Goal: Information Seeking & Learning: Learn about a topic

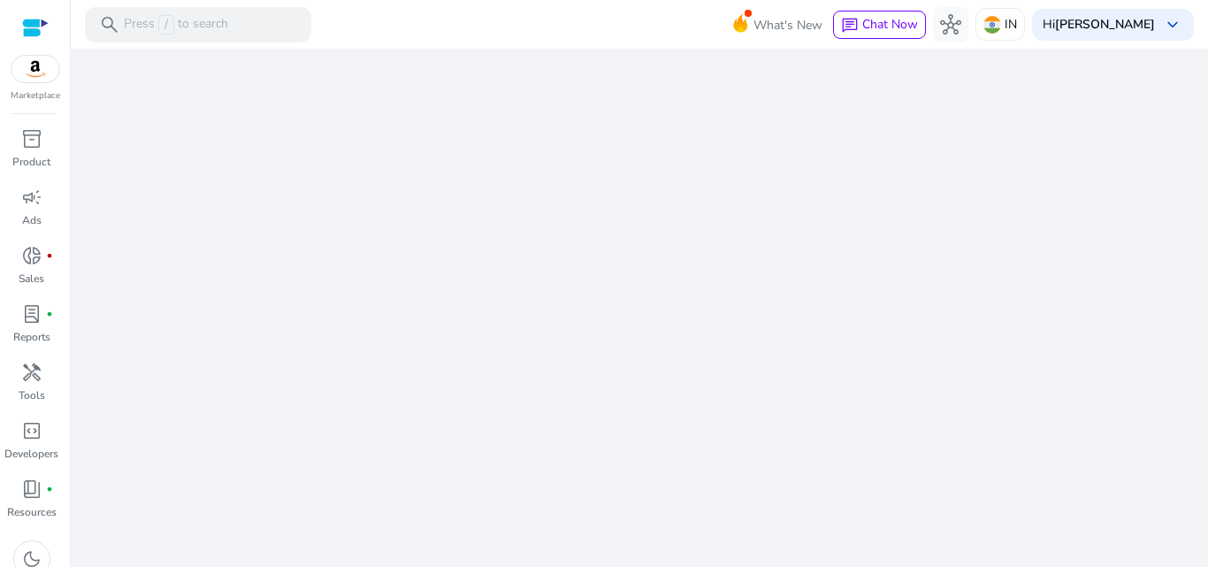
scroll to position [41, 0]
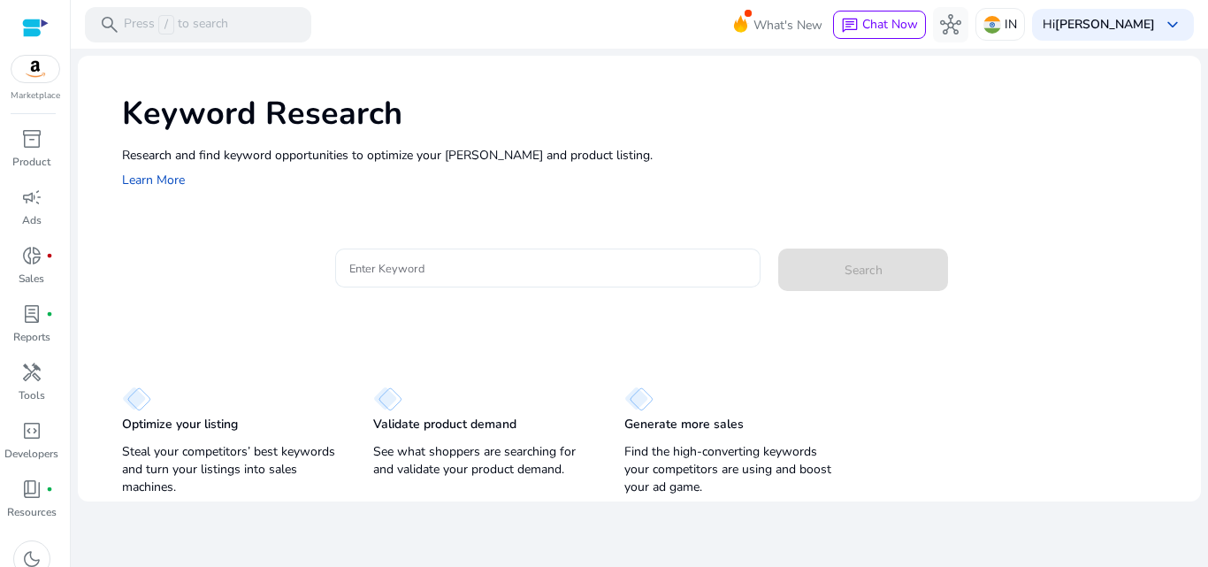
click at [425, 268] on input "Enter Keyword" at bounding box center [548, 267] width 398 height 19
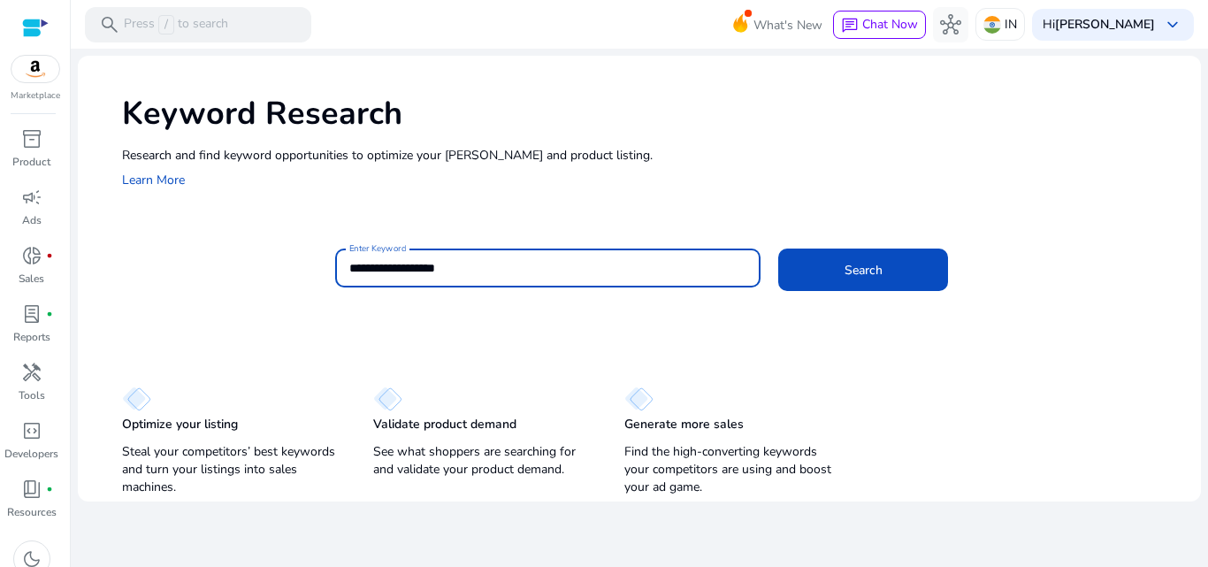
type input "**********"
click at [778, 249] on button "Search" at bounding box center [863, 270] width 170 height 42
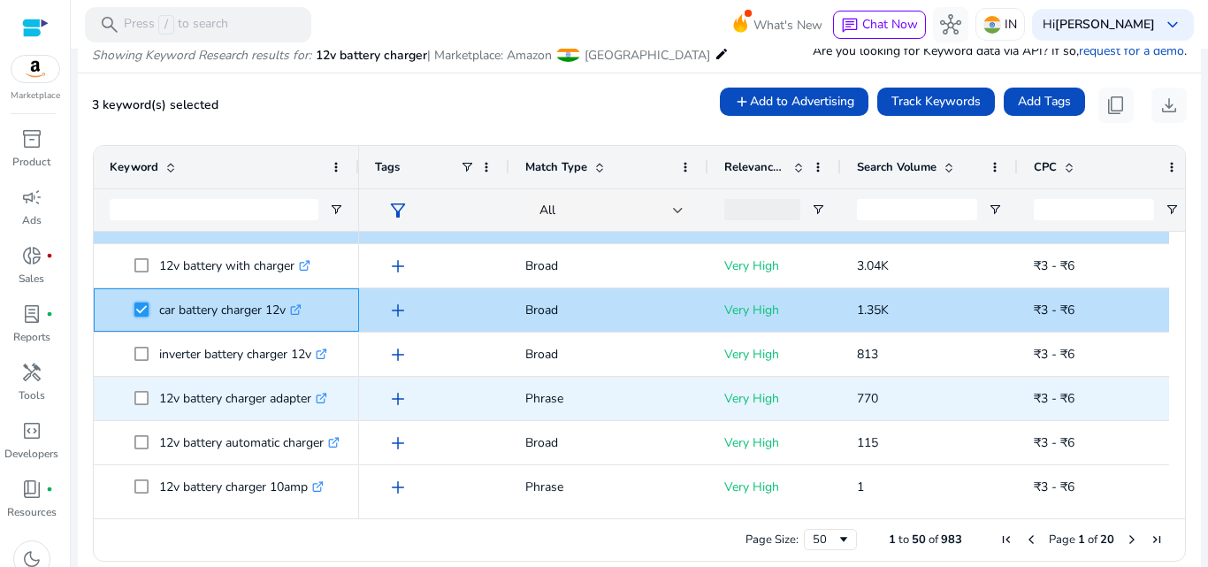
scroll to position [88, 0]
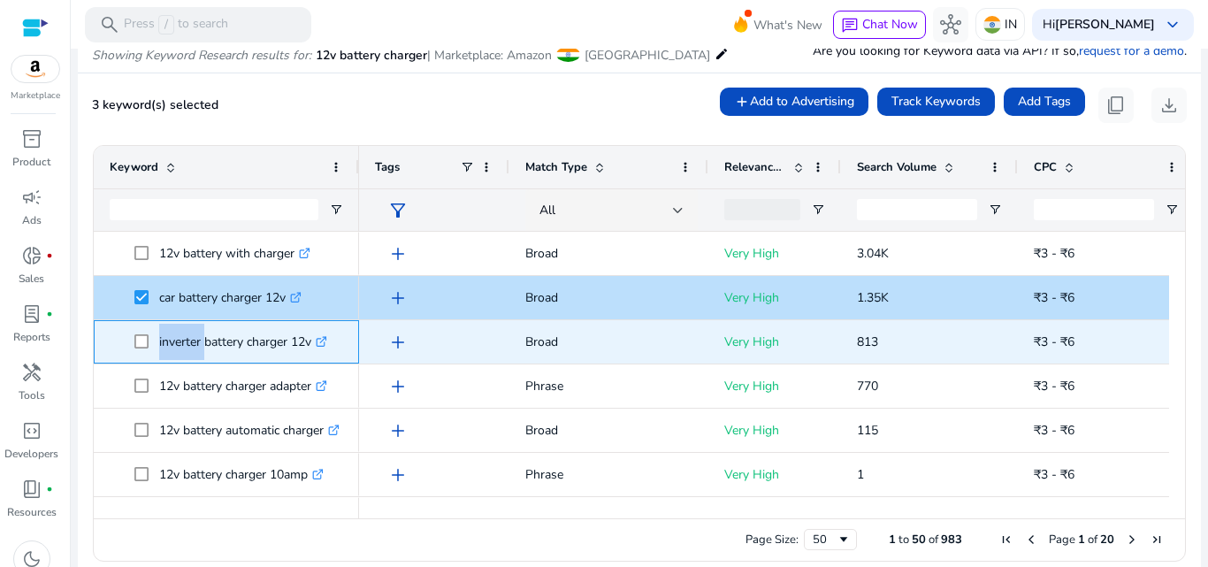
drag, startPoint x: 158, startPoint y: 341, endPoint x: 202, endPoint y: 347, distance: 43.8
type textarea "********"
click at [202, 347] on span "inverter battery charger 12v .st0{fill:#2c8af8}" at bounding box center [238, 342] width 209 height 36
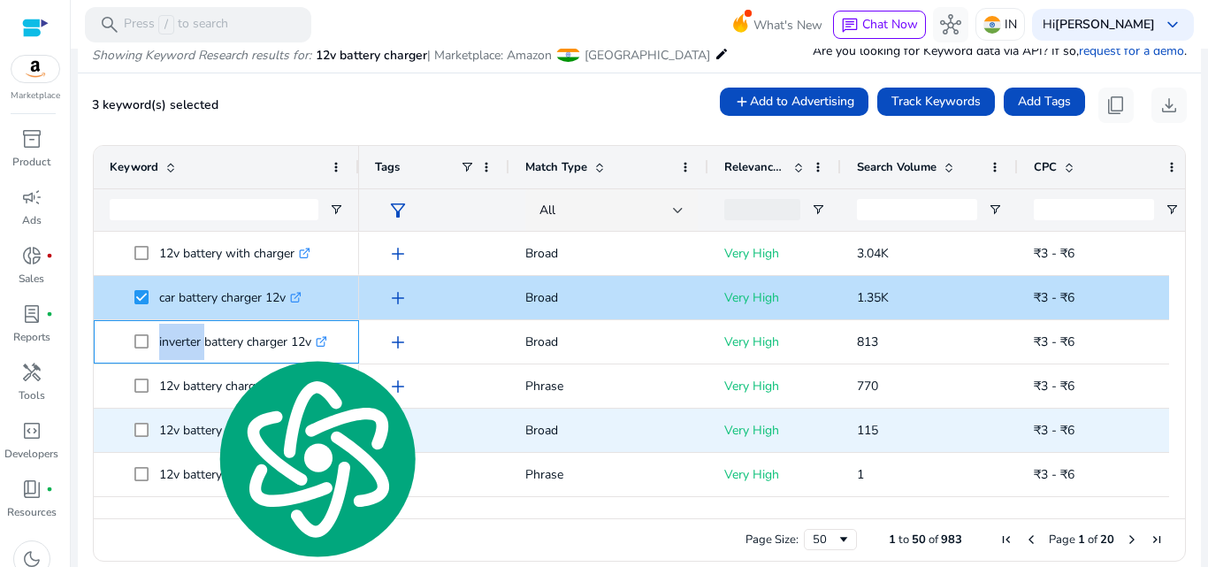
copy span "inverter"
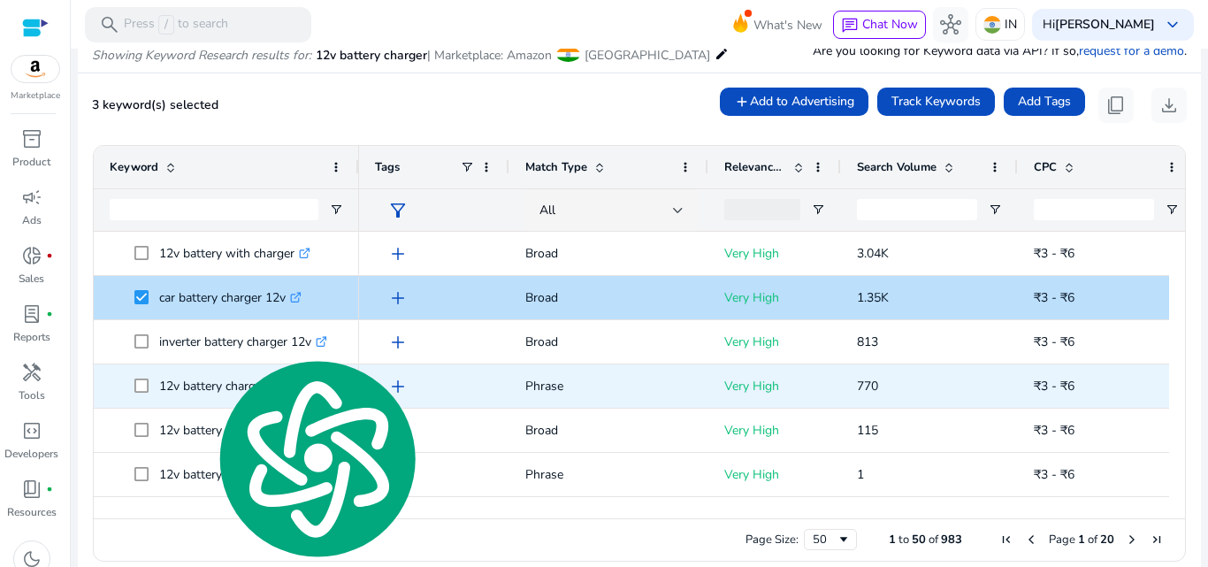
click at [105, 369] on div "12v battery charger adapter .st0{fill:#2c8af8}" at bounding box center [226, 385] width 265 height 43
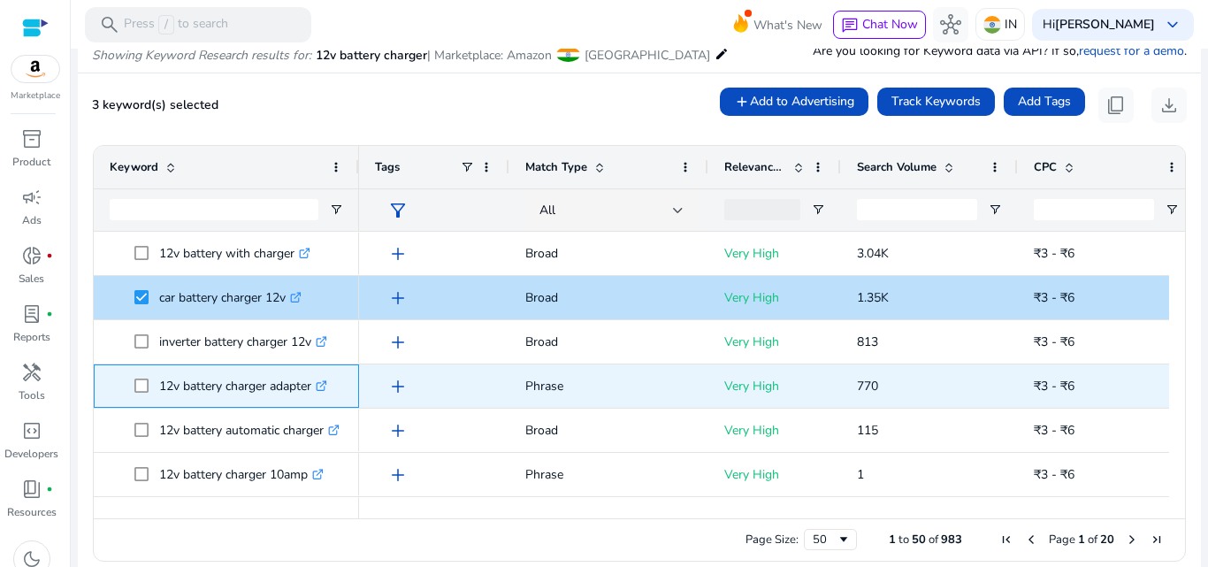
click at [284, 386] on p "12v battery charger adapter .st0{fill:#2c8af8}" at bounding box center [243, 386] width 168 height 36
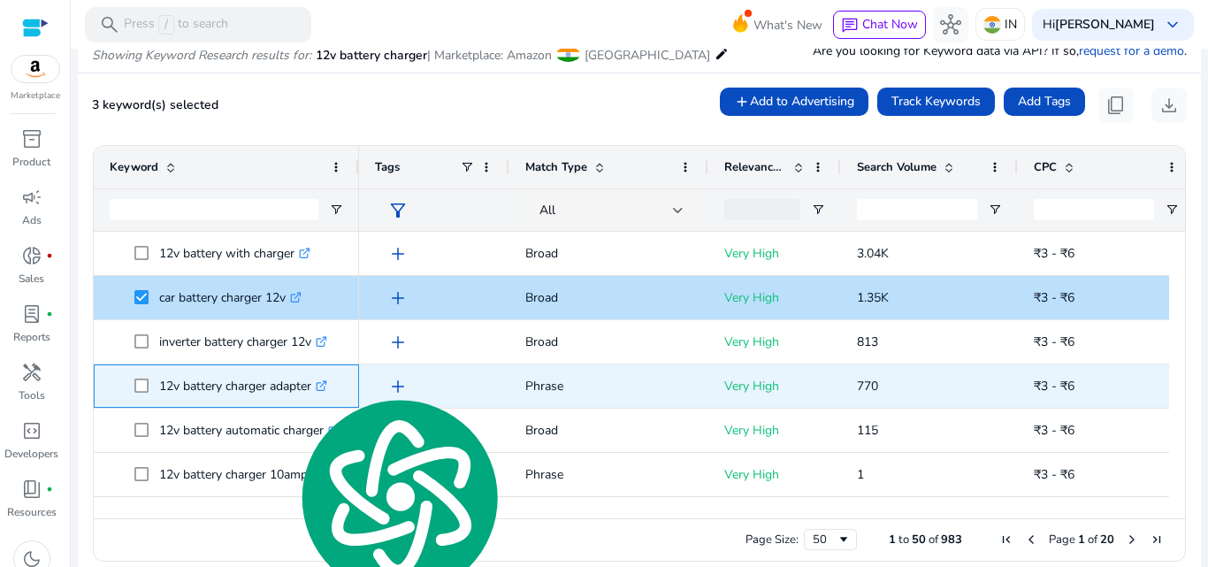
copy p "adapter"
click at [234, 387] on p "12v battery charger adapter .st0{fill:#2c8af8}" at bounding box center [243, 386] width 168 height 36
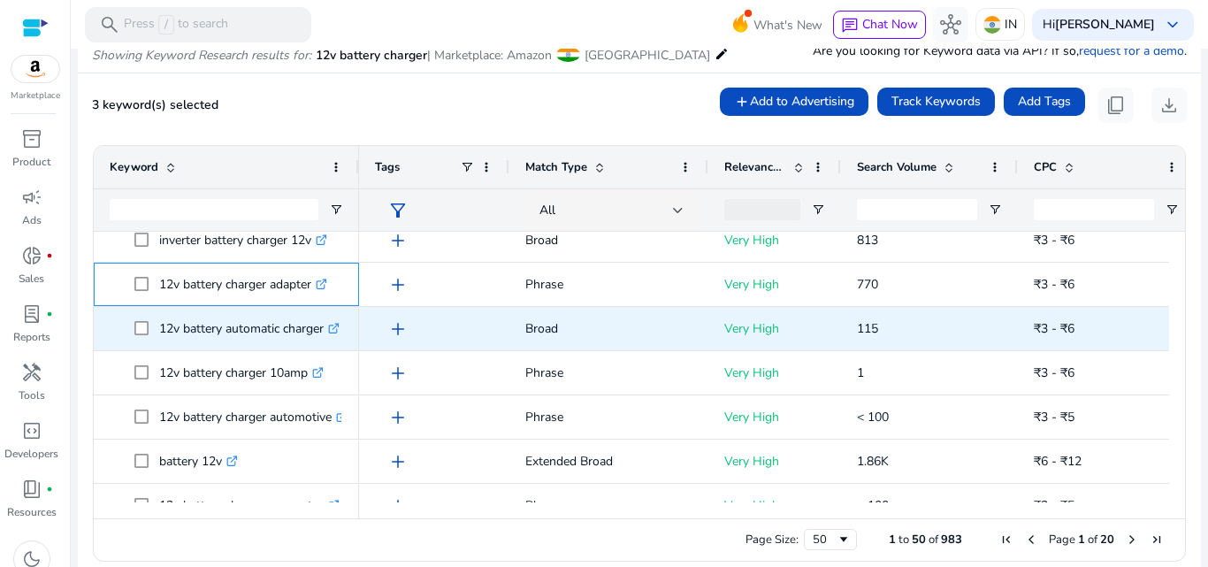
scroll to position [177, 0]
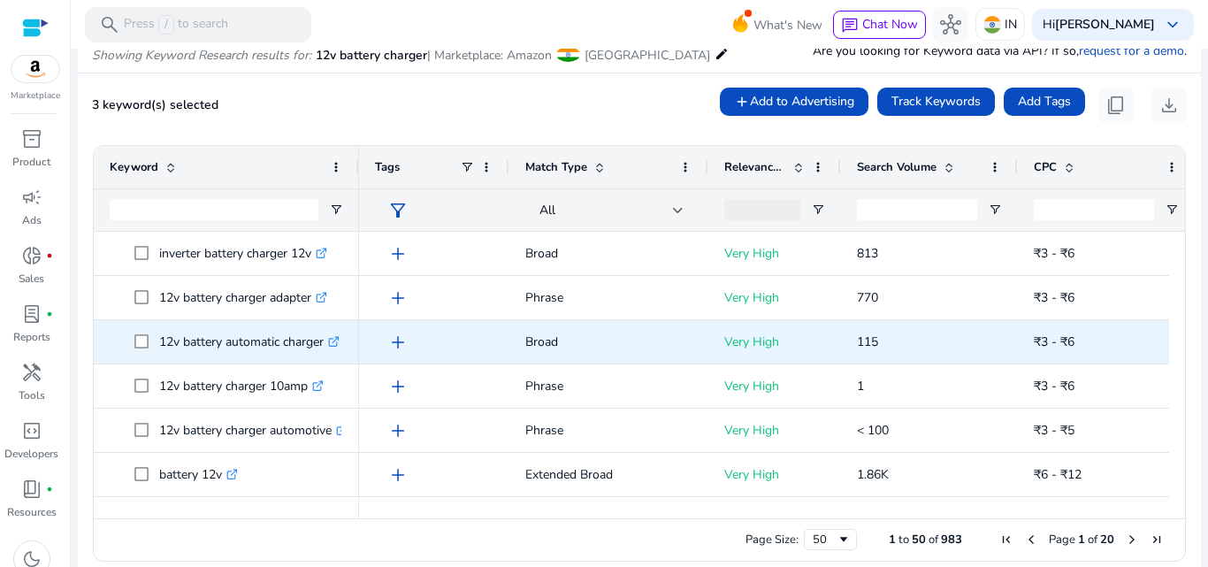
click at [251, 343] on p "12v battery automatic charger .st0{fill:#2c8af8}" at bounding box center [249, 342] width 180 height 36
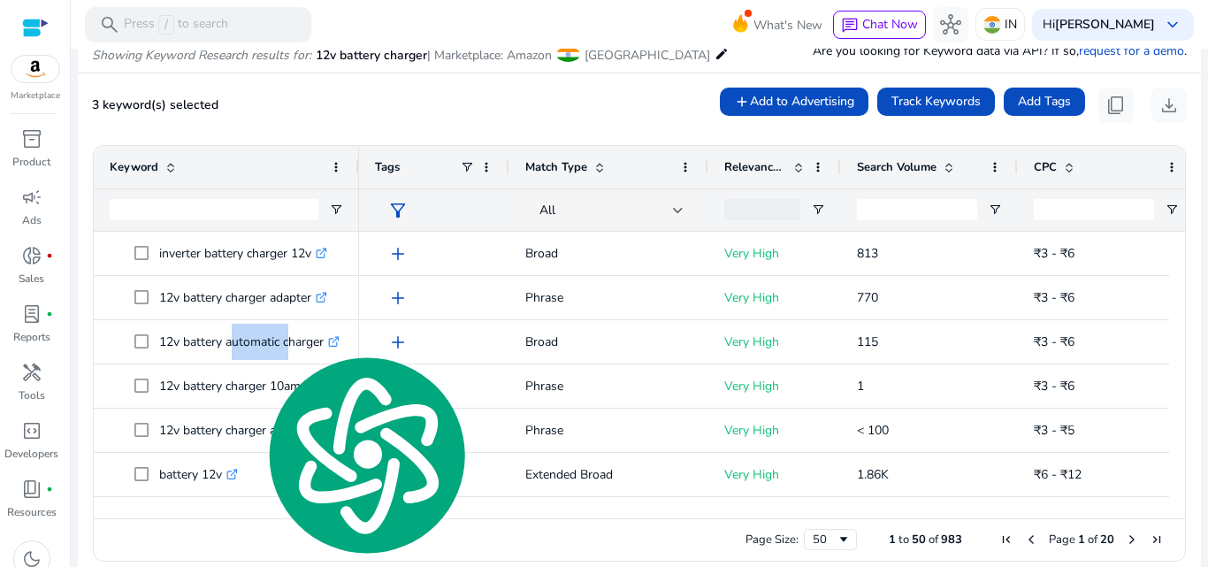
click at [903, 170] on span "Search Volume" at bounding box center [897, 167] width 80 height 16
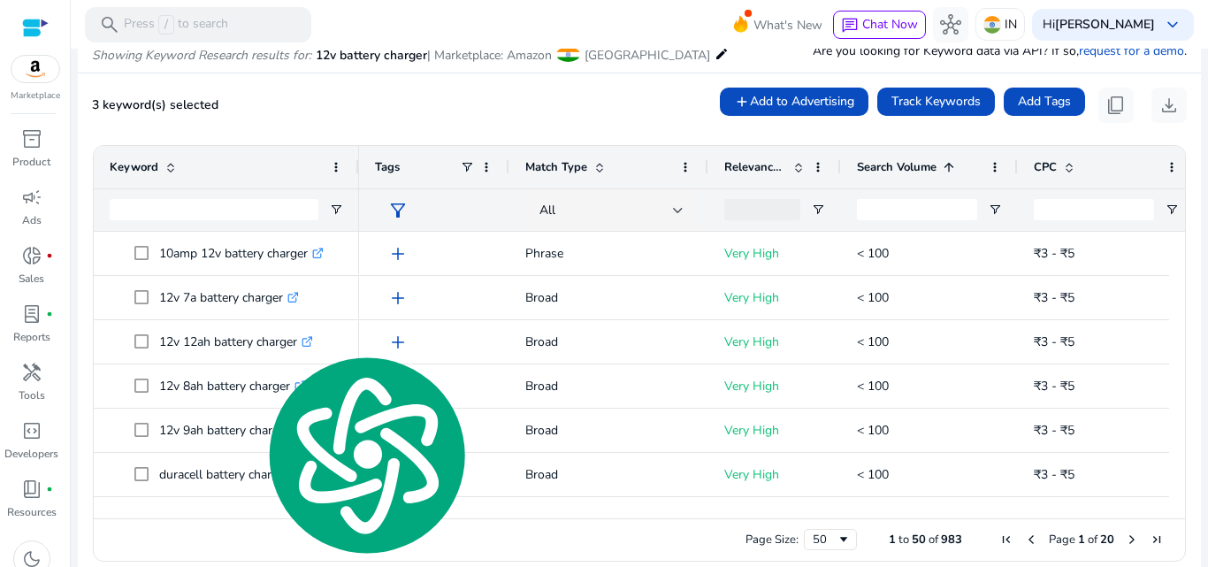
click at [904, 169] on span "Search Volume" at bounding box center [897, 167] width 80 height 16
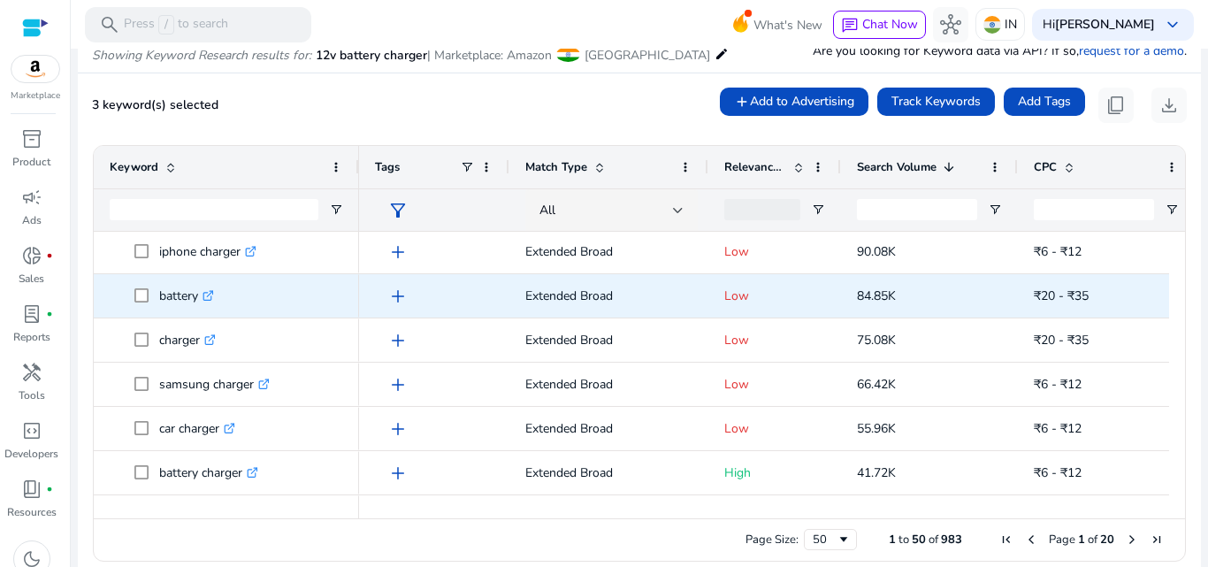
scroll to position [0, 0]
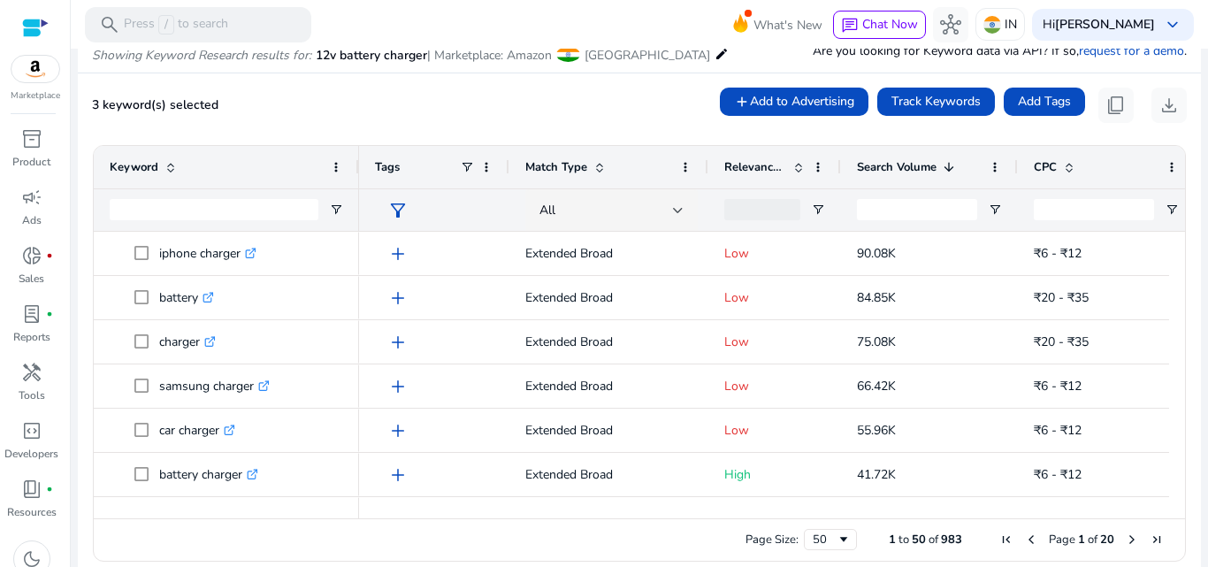
click at [744, 172] on span "Relevance Score" at bounding box center [755, 167] width 62 height 16
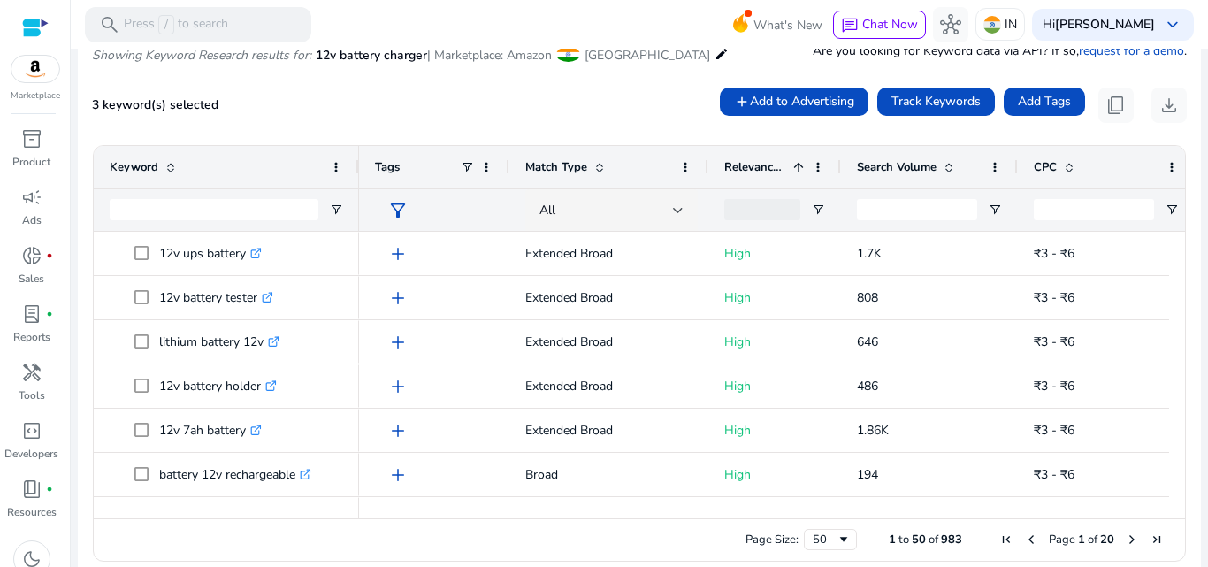
click at [917, 167] on span "Search Volume" at bounding box center [897, 167] width 80 height 16
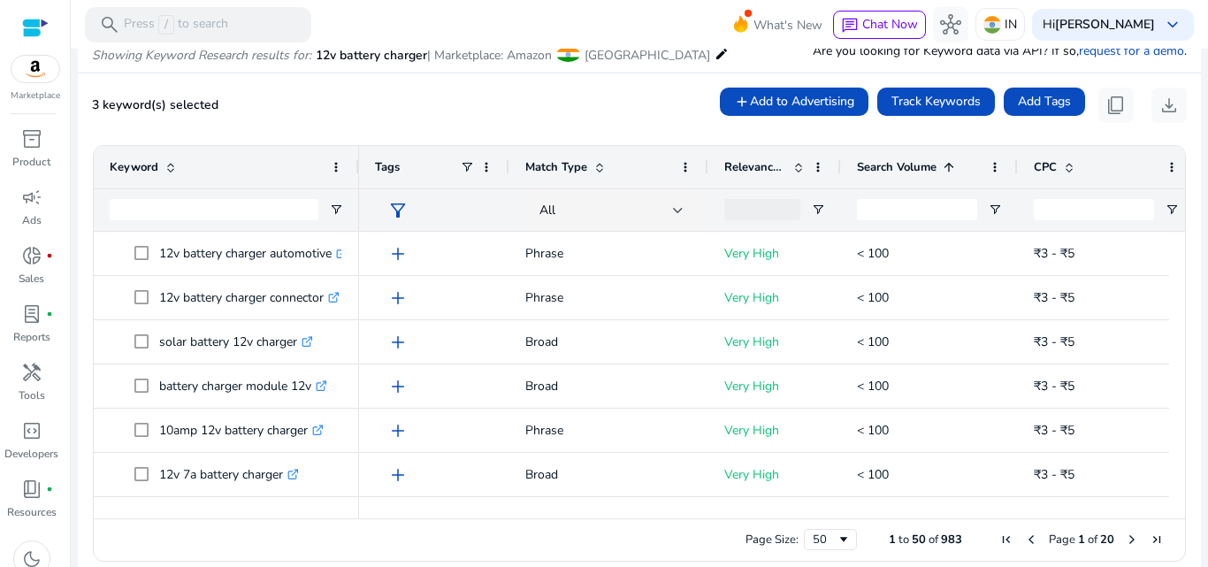
click at [917, 167] on span "Search Volume" at bounding box center [897, 167] width 80 height 16
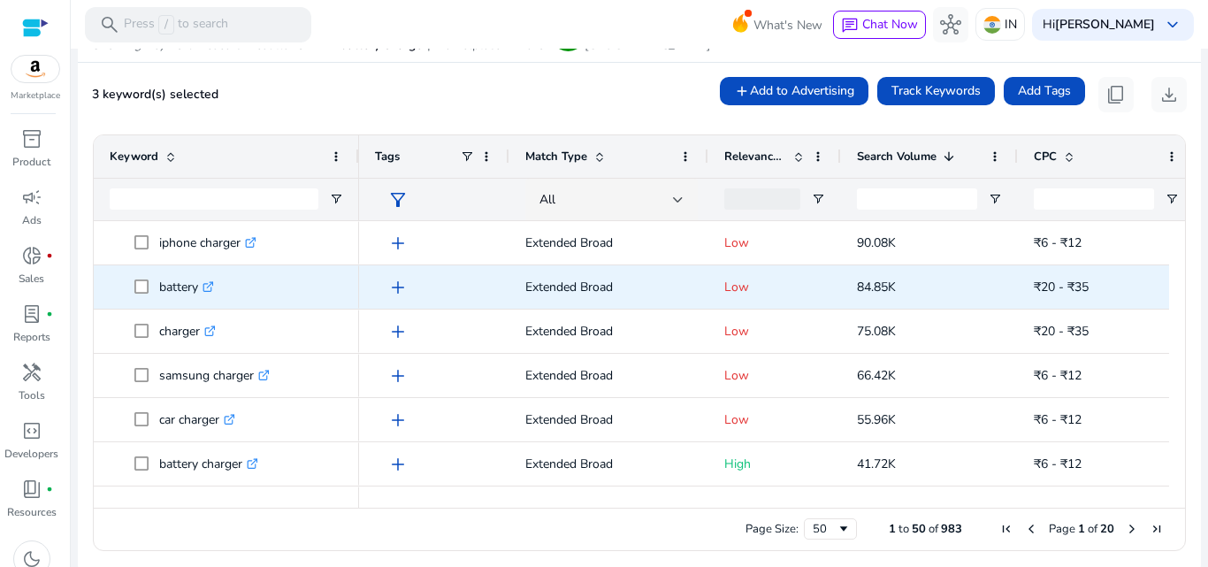
scroll to position [168, 0]
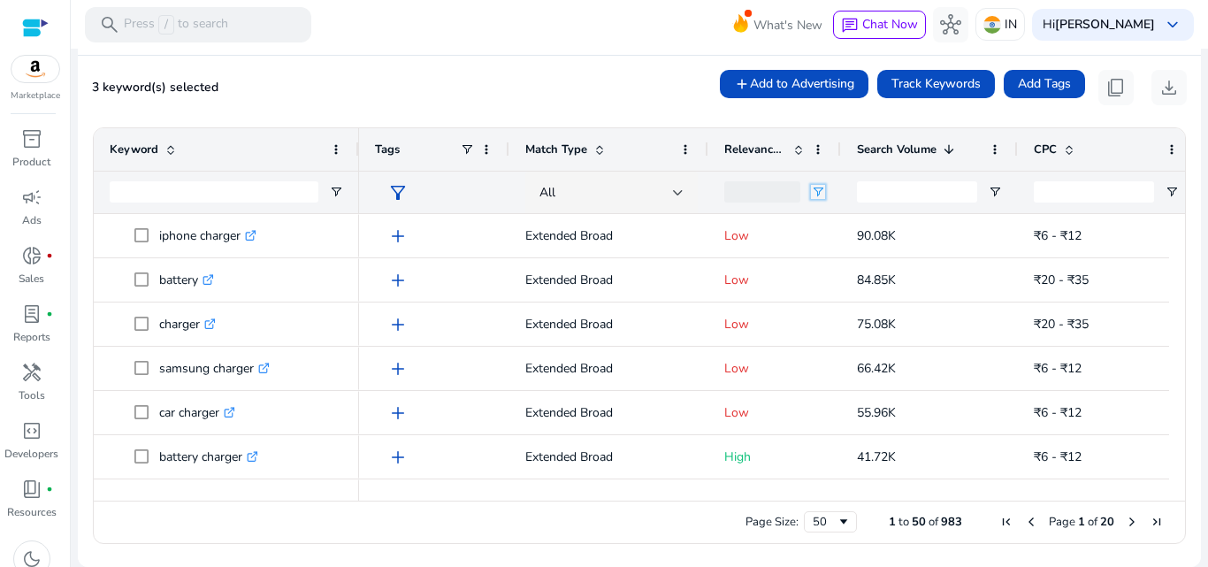
click at [823, 189] on span "Open Filter Menu" at bounding box center [818, 192] width 14 height 14
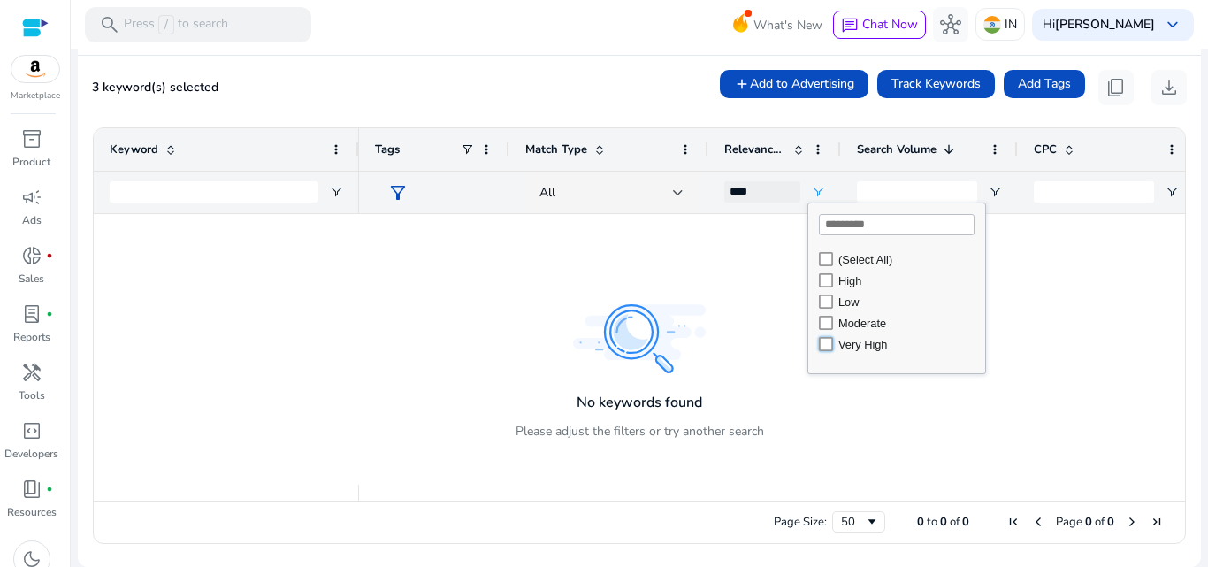
type input "**********"
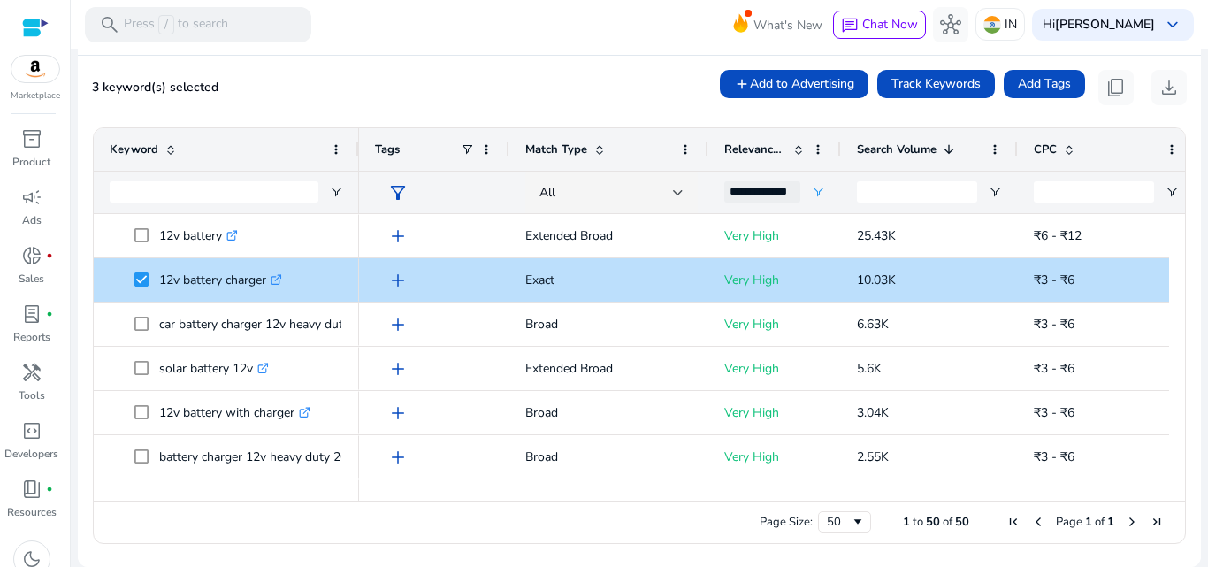
click at [650, 95] on div "3 keyword(s) selected add Add to Advertising Track Keywords Add Tags content_co…" at bounding box center [639, 87] width 1095 height 35
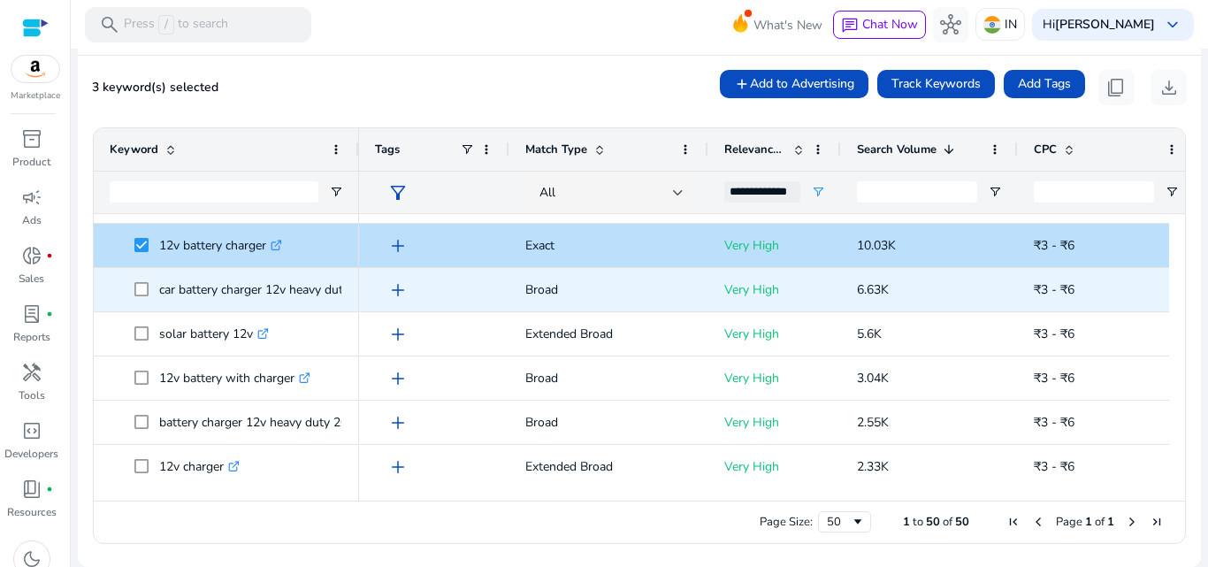
scroll to position [0, 0]
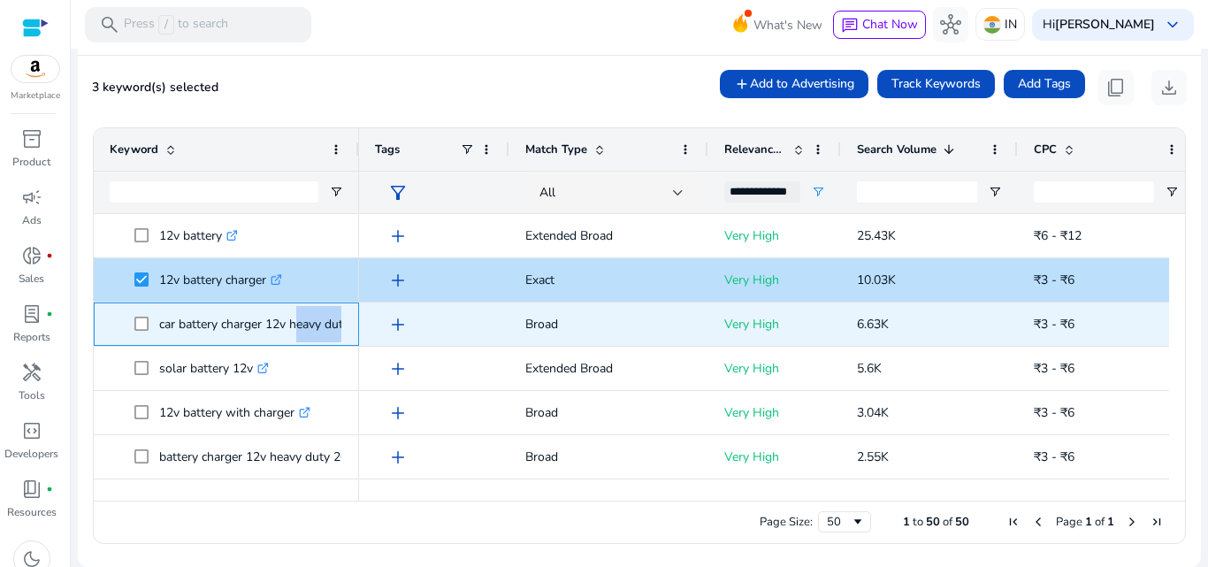
drag, startPoint x: 292, startPoint y: 325, endPoint x: 357, endPoint y: 329, distance: 65.6
click at [357, 329] on div "car battery charger 12v heavy duty .st0{fill:#2c8af8}" at bounding box center [226, 324] width 265 height 43
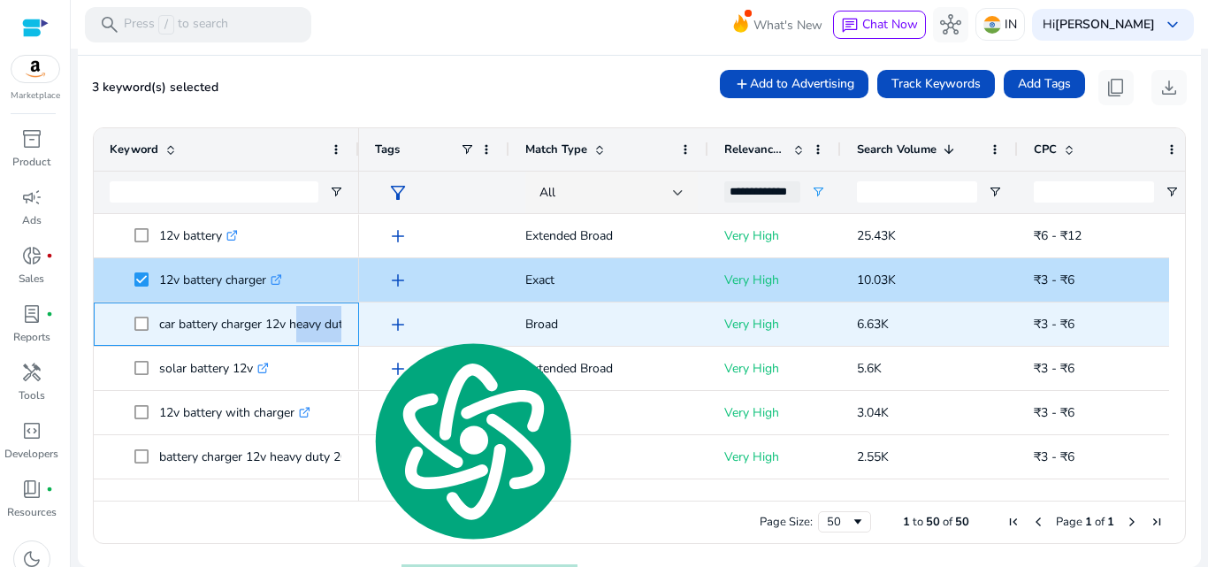
click at [306, 329] on p "car battery charger 12v heavy duty .st0{fill:#2c8af8}" at bounding box center [262, 324] width 206 height 36
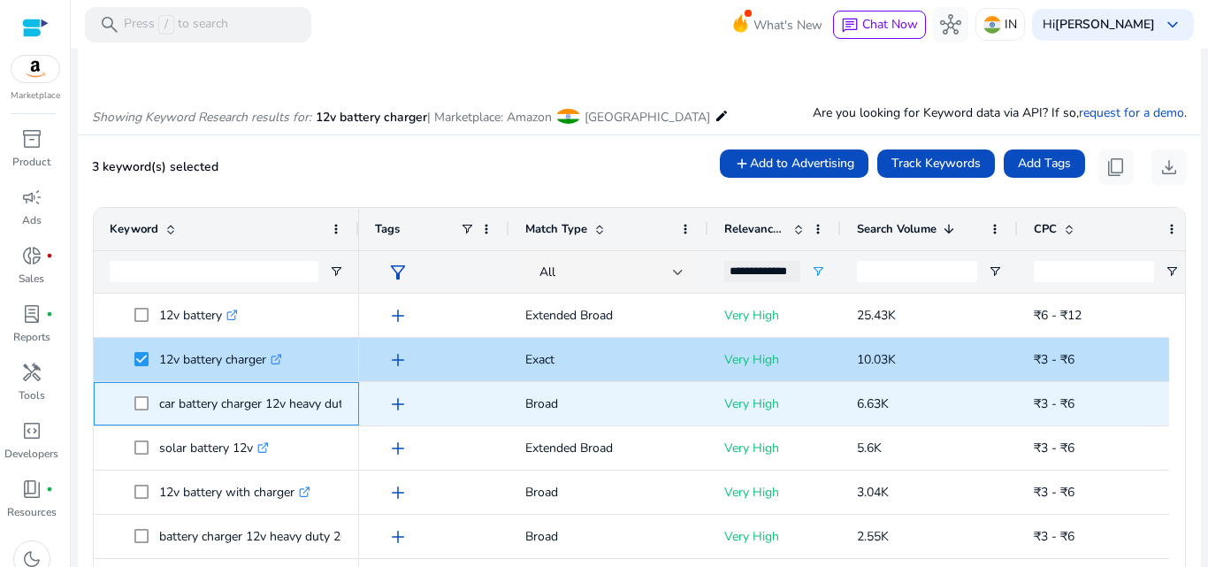
click at [250, 406] on p "car battery charger 12v heavy duty .st0{fill:#2c8af8}" at bounding box center [262, 404] width 206 height 36
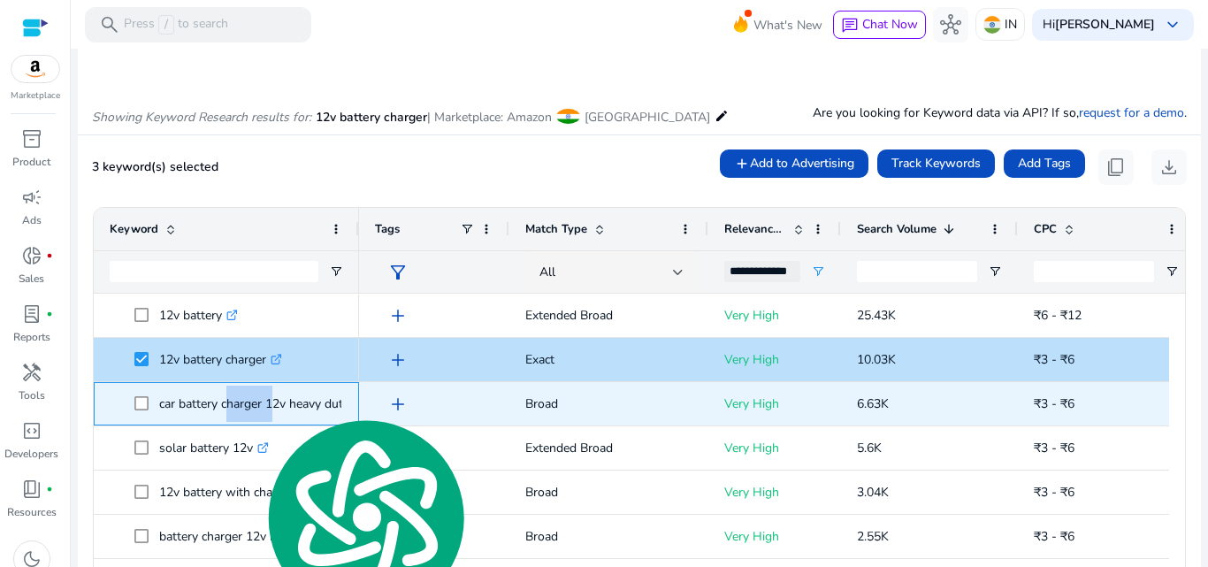
click at [250, 406] on p "car battery charger 12v heavy duty .st0{fill:#2c8af8}" at bounding box center [262, 404] width 206 height 36
click at [199, 406] on p "car battery charger 12v heavy duty .st0{fill:#2c8af8}" at bounding box center [262, 404] width 206 height 36
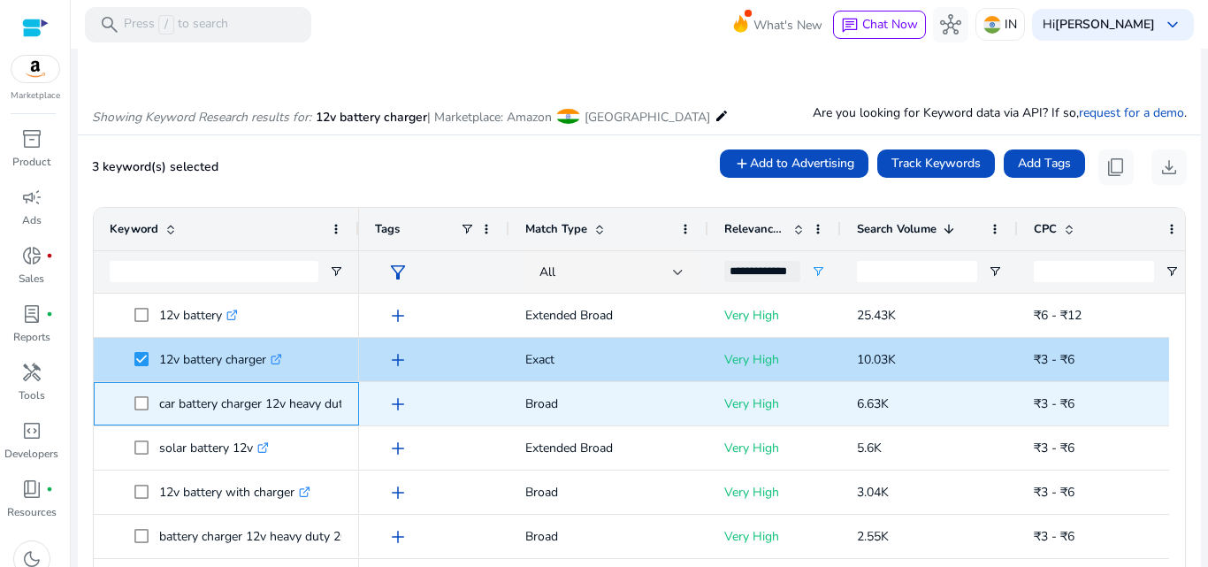
click at [196, 403] on p "car battery charger 12v heavy duty .st0{fill:#2c8af8}" at bounding box center [262, 404] width 206 height 36
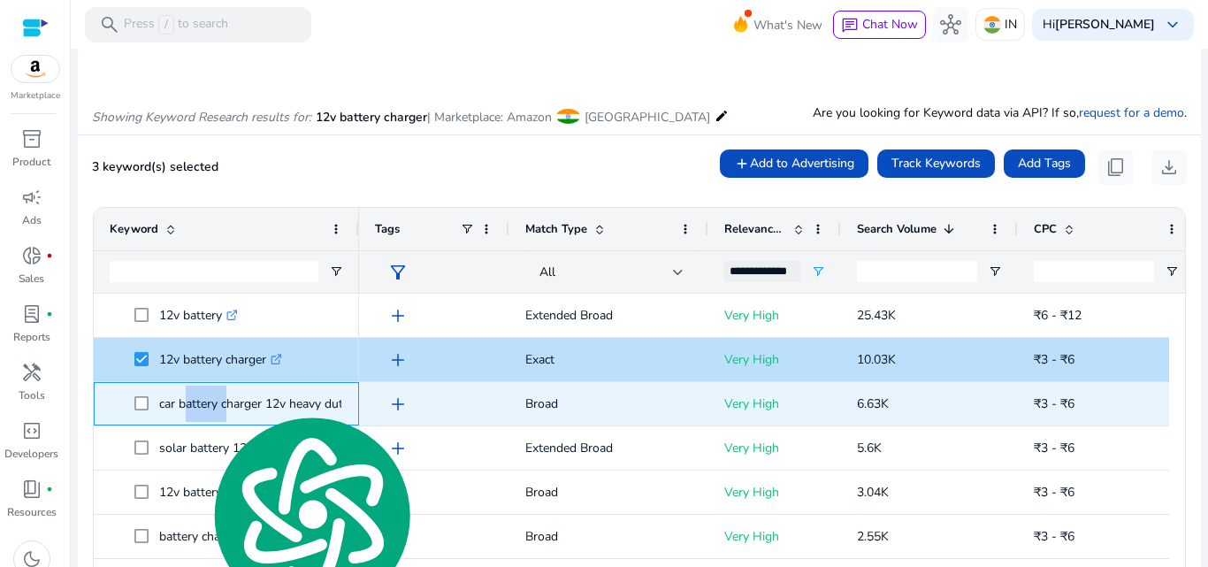
copy p "car battery charger 12v heavy duty"
